Goal: Task Accomplishment & Management: Manage account settings

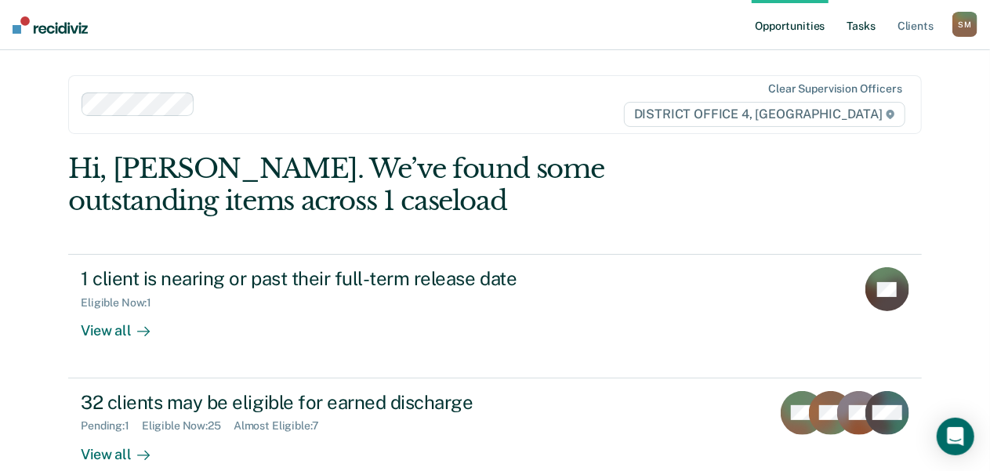
click at [864, 26] on link "Tasks" at bounding box center [862, 25] width 35 height 50
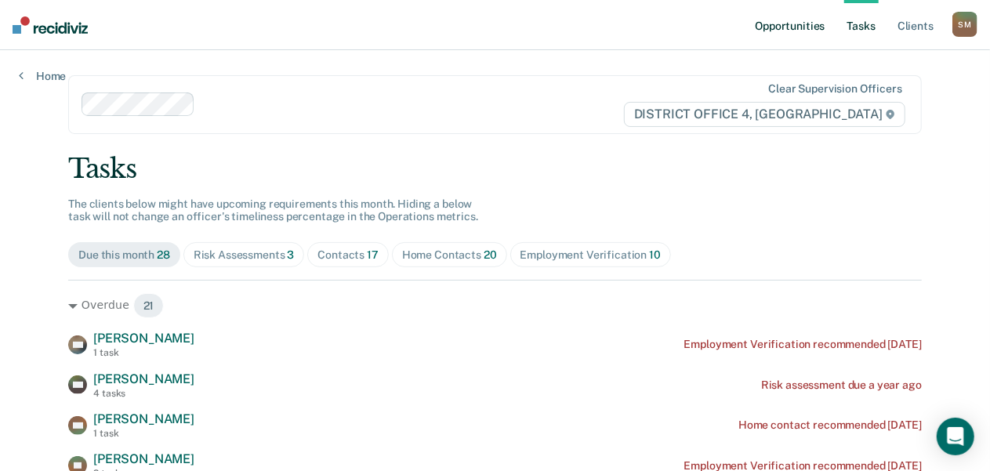
click at [809, 27] on link "Opportunities" at bounding box center [790, 25] width 76 height 50
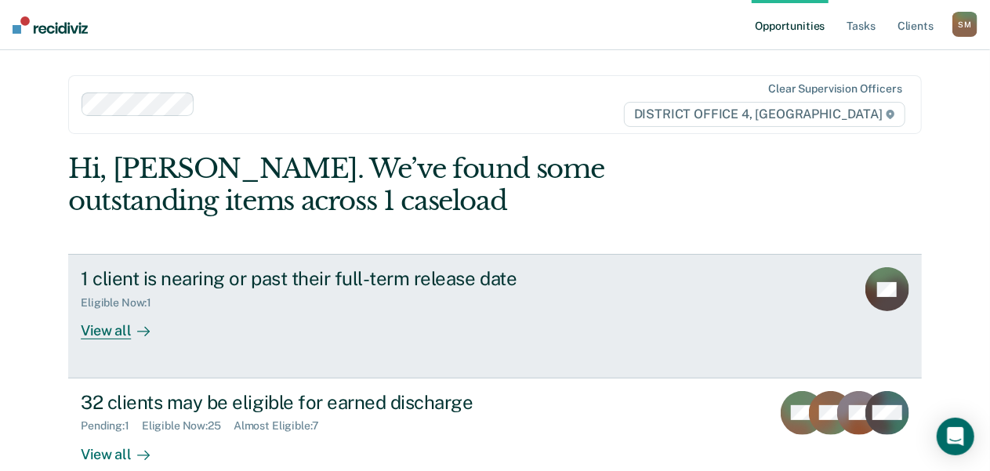
click at [434, 282] on div "1 client is nearing or past their full-term release date" at bounding box center [356, 278] width 551 height 23
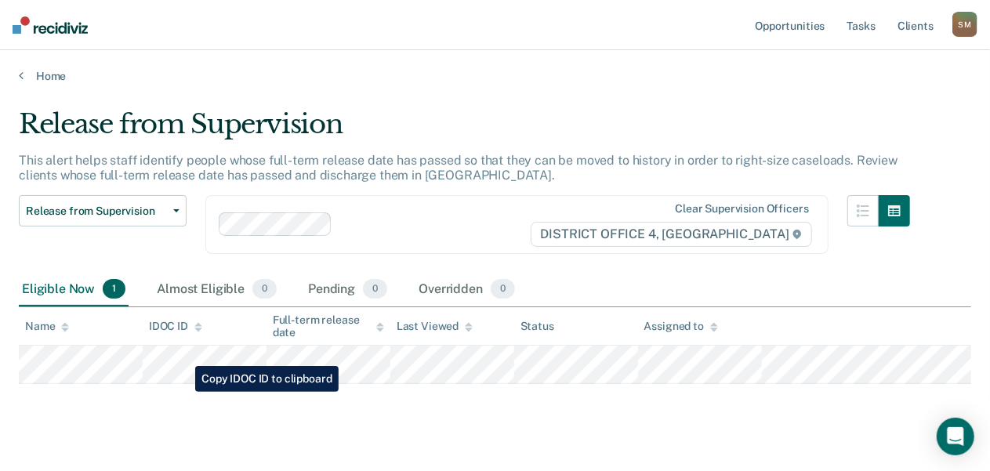
drag, startPoint x: 259, startPoint y: 357, endPoint x: 483, endPoint y: 443, distance: 240.3
click at [483, 444] on main "Release from Supervision This alert helps staff identify people whose full-term…" at bounding box center [495, 287] width 990 height 409
click at [865, 27] on link "Tasks" at bounding box center [862, 25] width 35 height 50
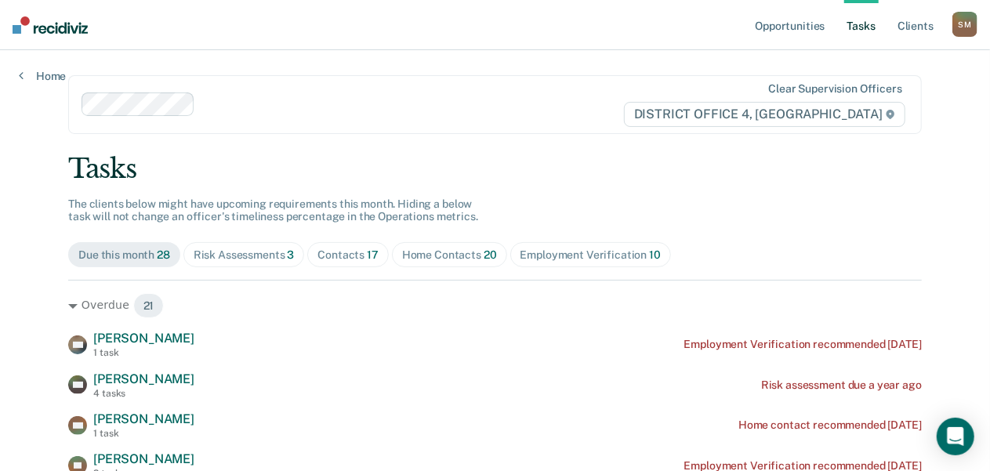
click at [342, 255] on div "Contacts 17" at bounding box center [348, 255] width 61 height 13
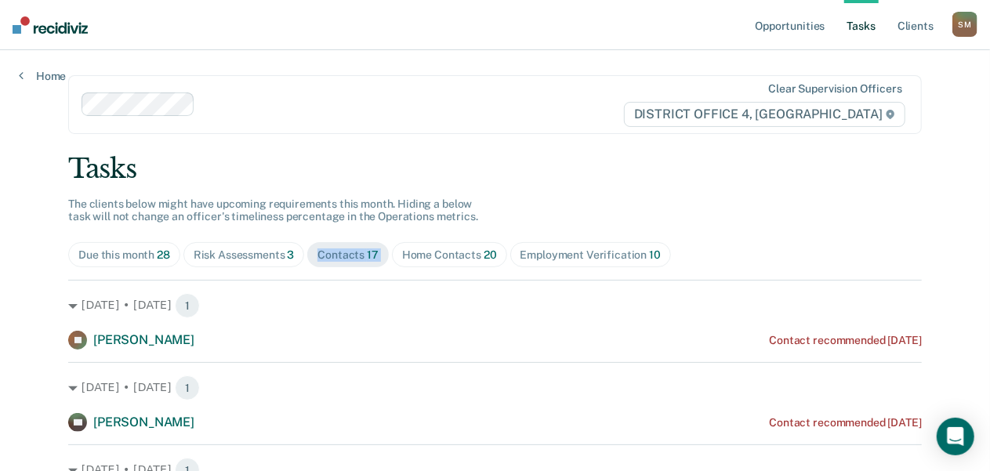
click at [342, 255] on div "Contacts 17" at bounding box center [348, 255] width 61 height 13
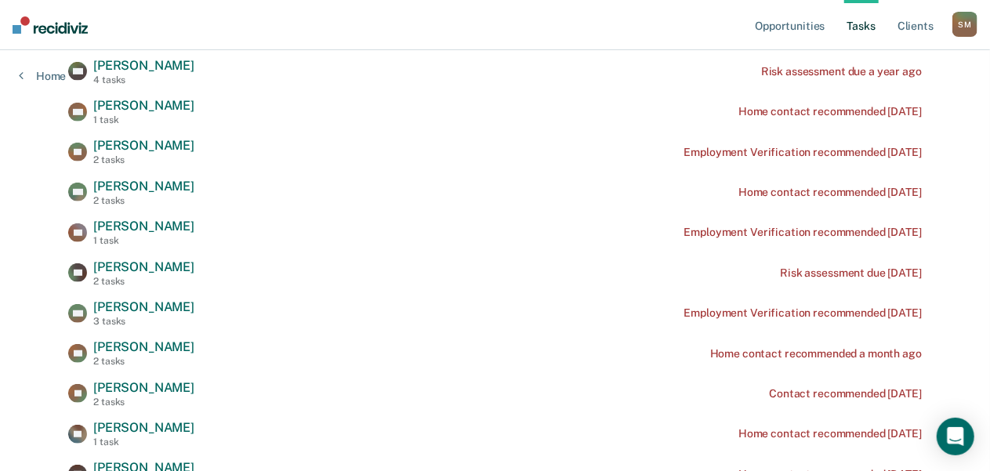
scroll to position [392, 0]
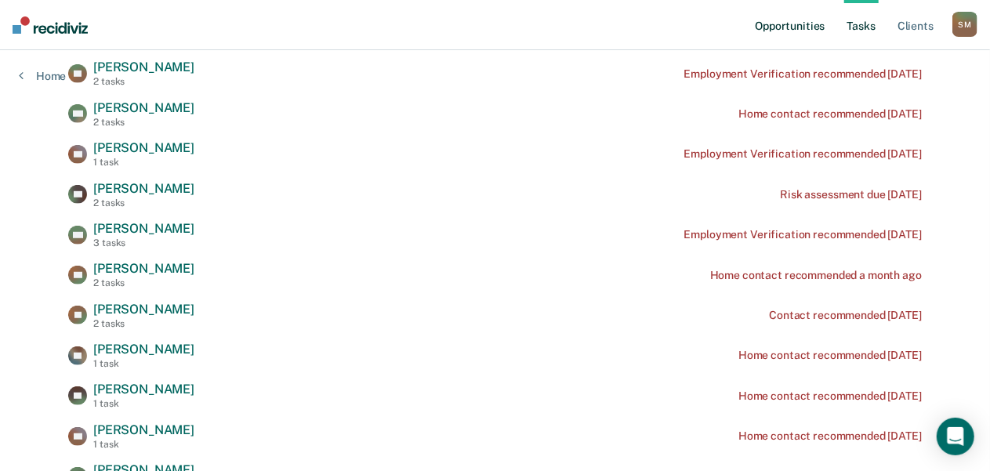
click at [798, 23] on link "Opportunities" at bounding box center [790, 25] width 76 height 50
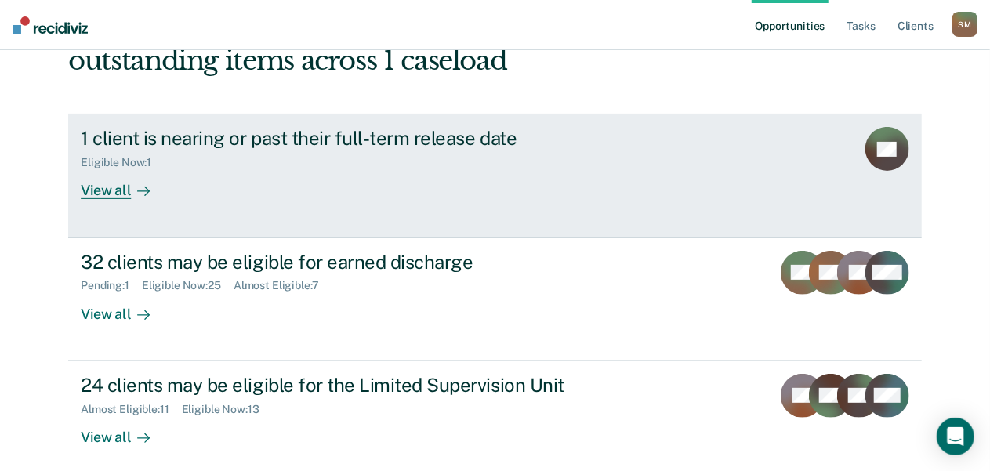
scroll to position [157, 0]
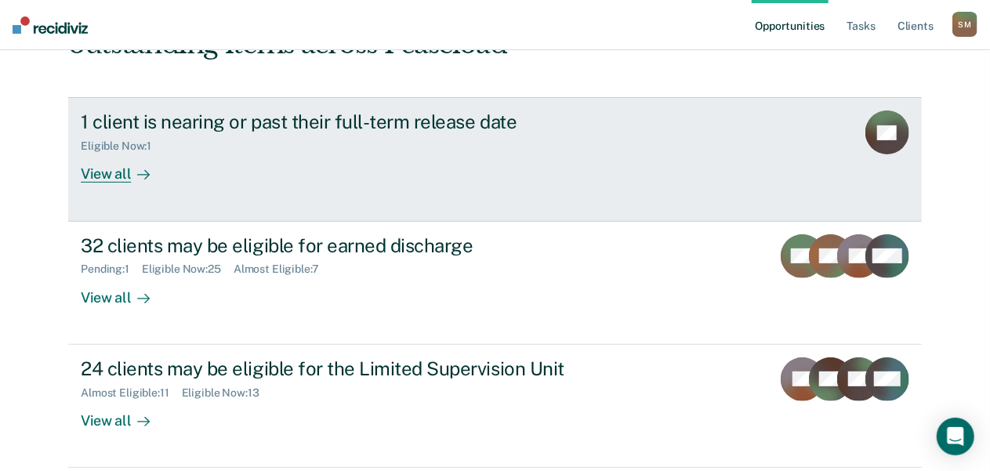
click at [265, 123] on div "1 client is nearing or past their full-term release date" at bounding box center [356, 122] width 551 height 23
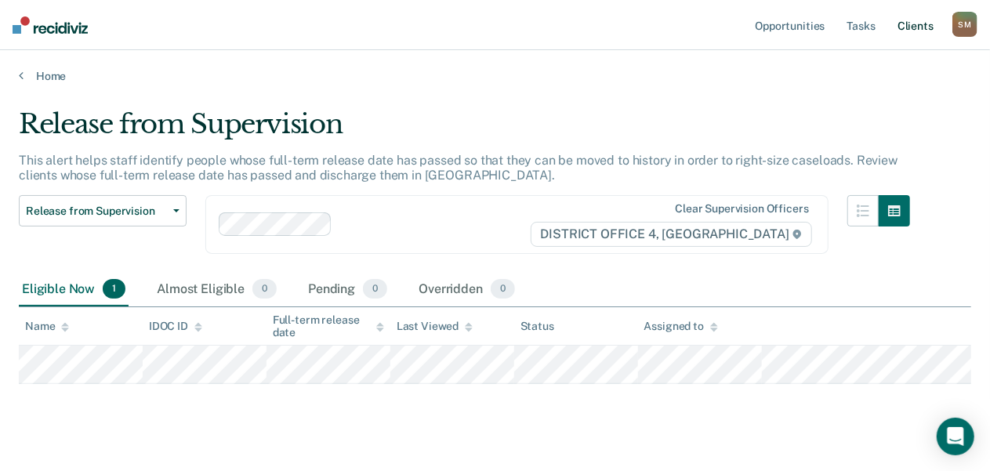
click at [913, 27] on link "Client s" at bounding box center [916, 25] width 42 height 50
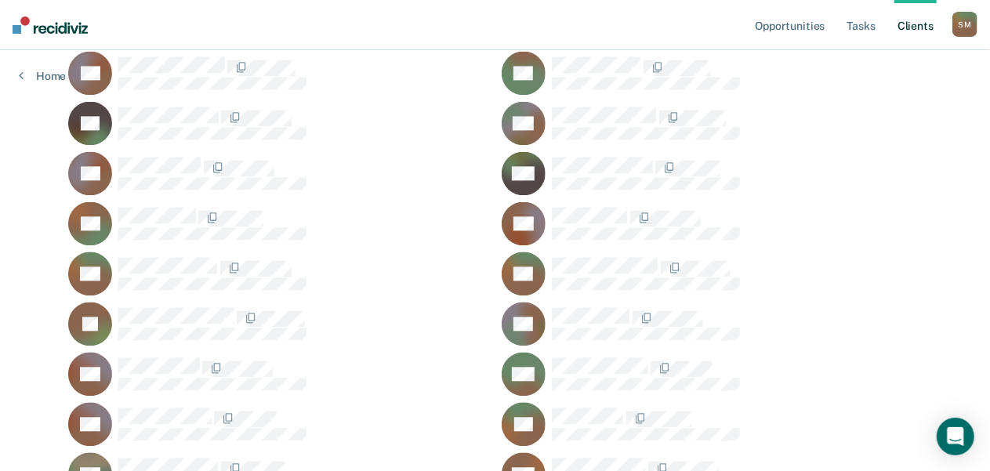
scroll to position [1612, 0]
